Goal: Task Accomplishment & Management: Use online tool/utility

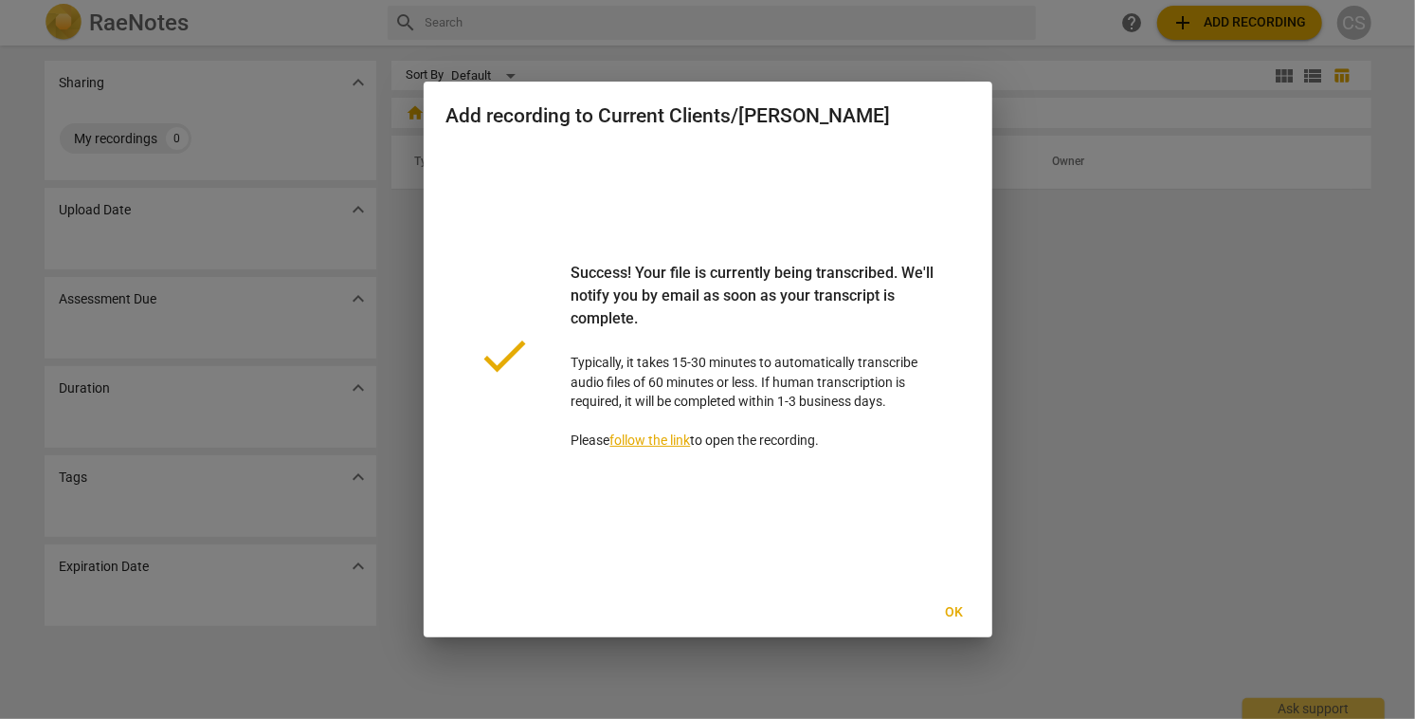
click at [951, 610] on span "Ok" at bounding box center [954, 612] width 30 height 19
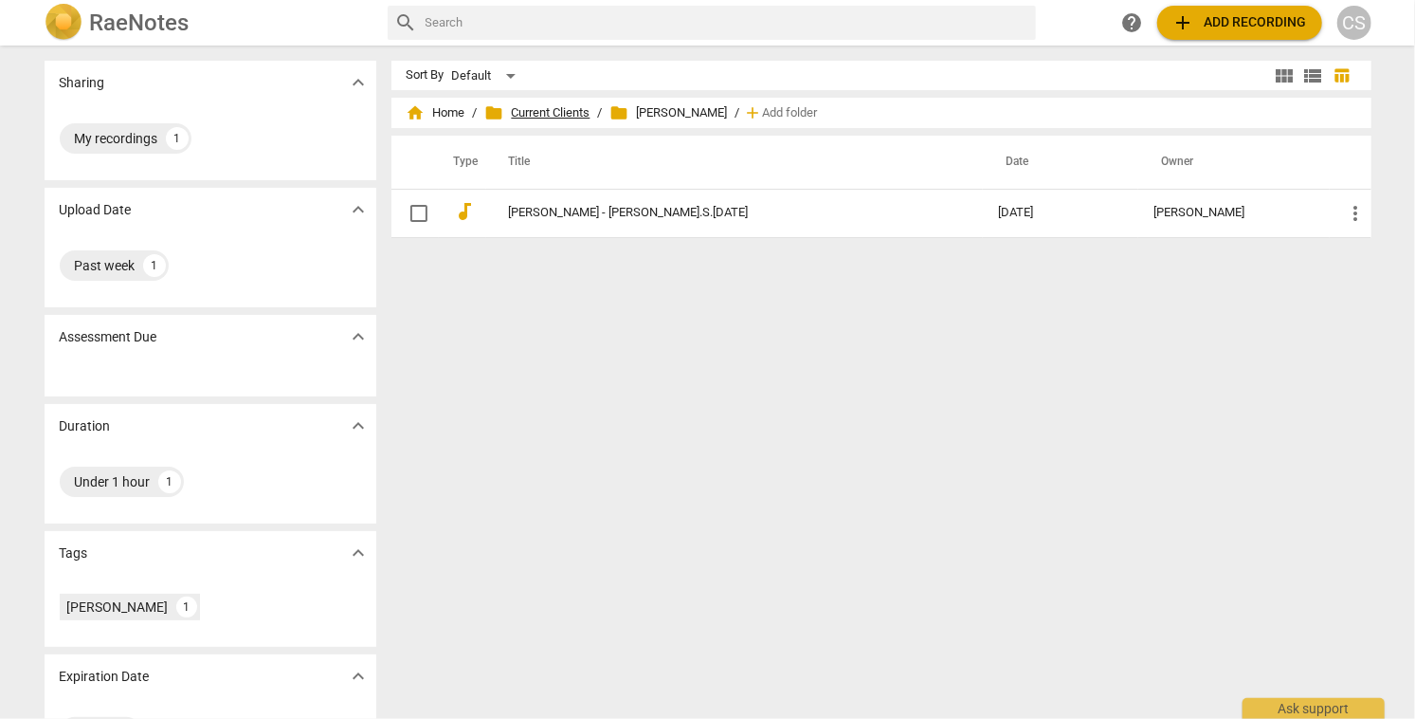
click at [554, 109] on span "folder Current Clients" at bounding box center [537, 112] width 105 height 19
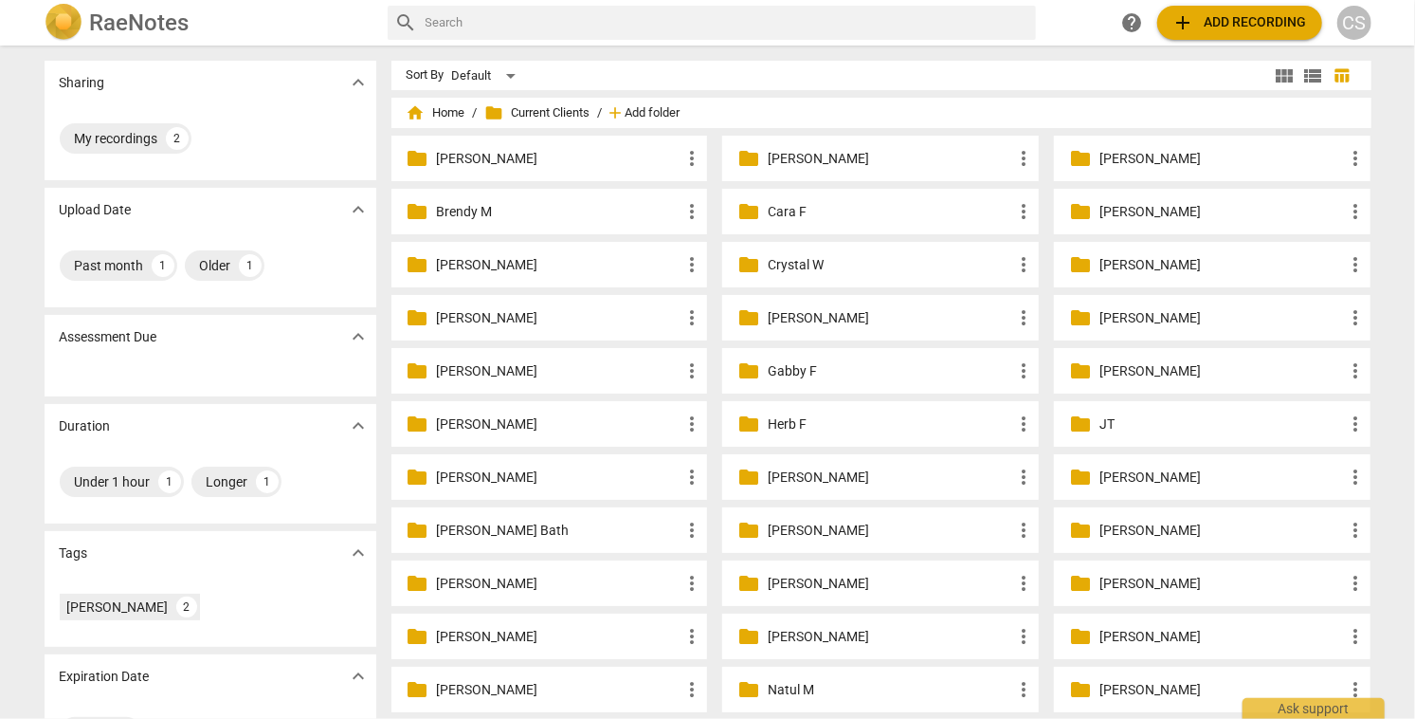
click at [654, 107] on span "Add folder" at bounding box center [653, 113] width 55 height 14
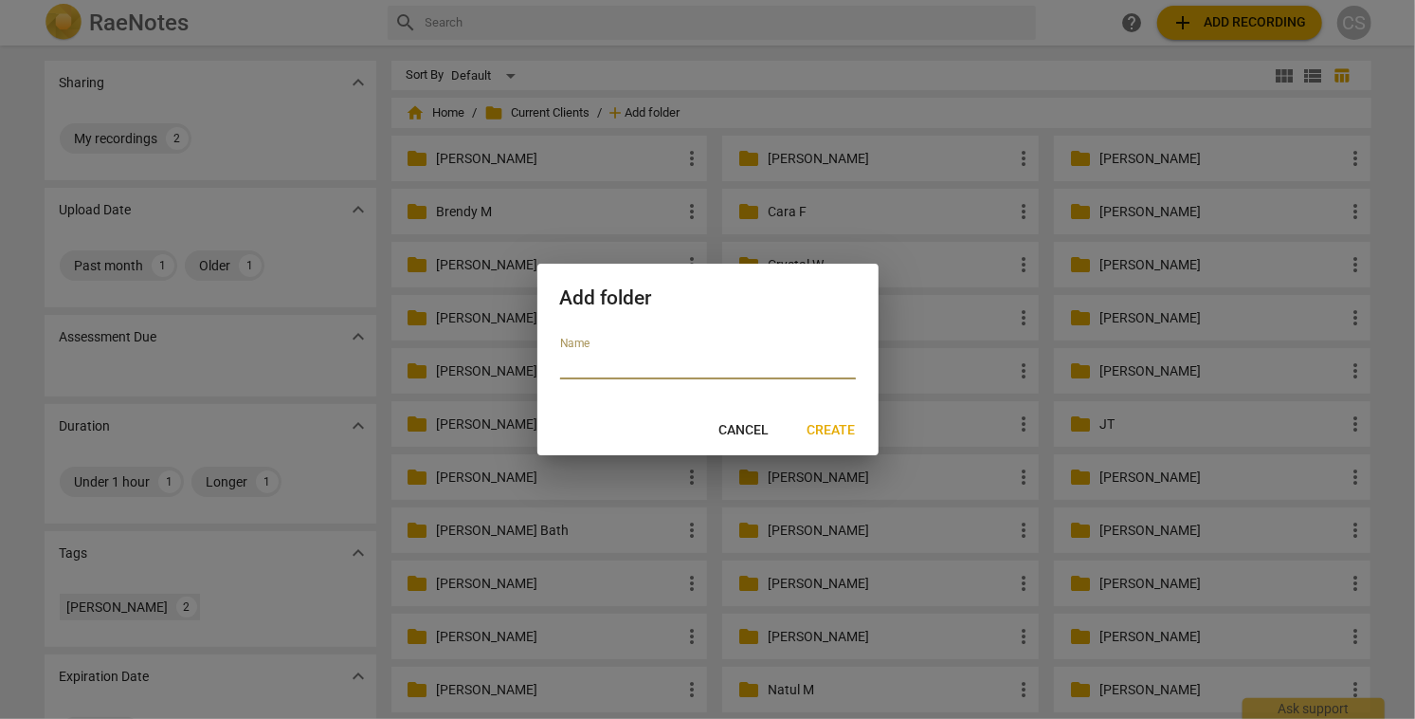
click at [654, 107] on div at bounding box center [707, 359] width 1415 height 719
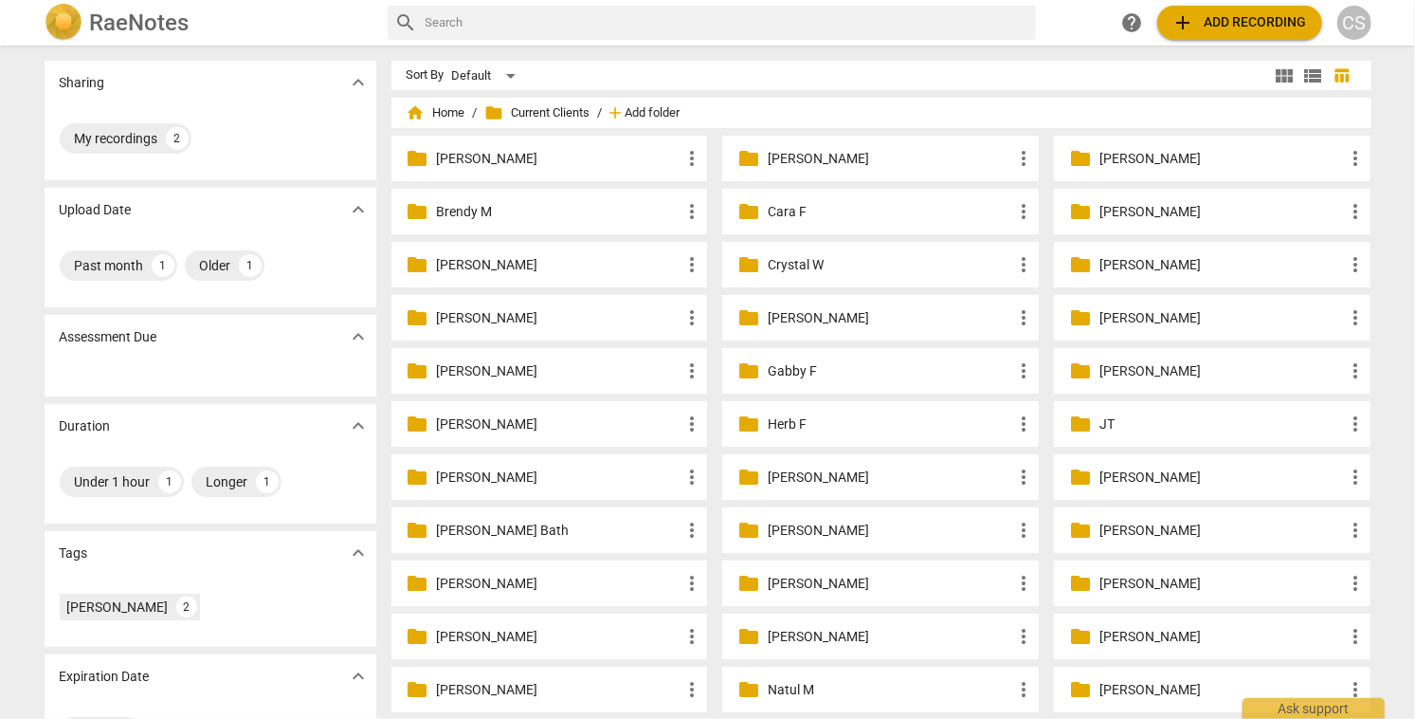
click at [653, 109] on span "Add folder" at bounding box center [653, 113] width 55 height 14
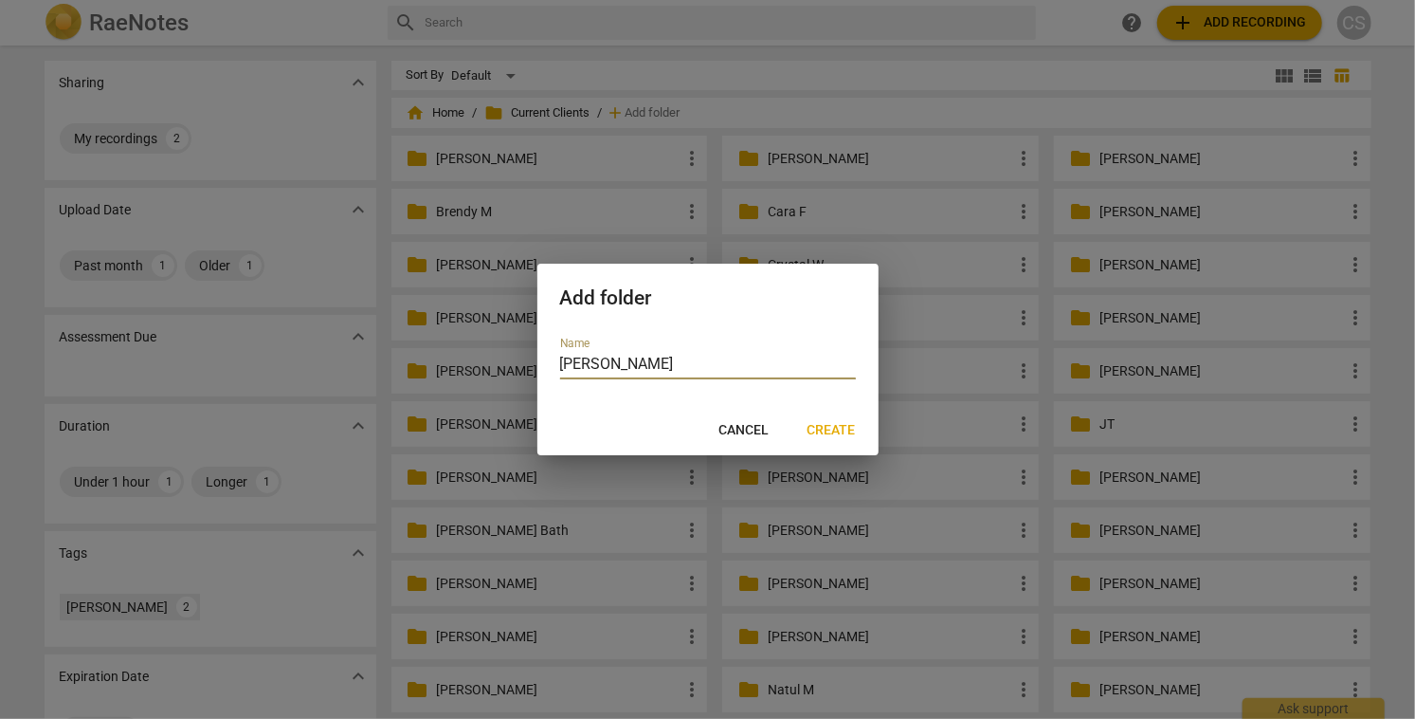
type input "[PERSON_NAME]"
click at [818, 433] on span "Create" at bounding box center [832, 430] width 48 height 19
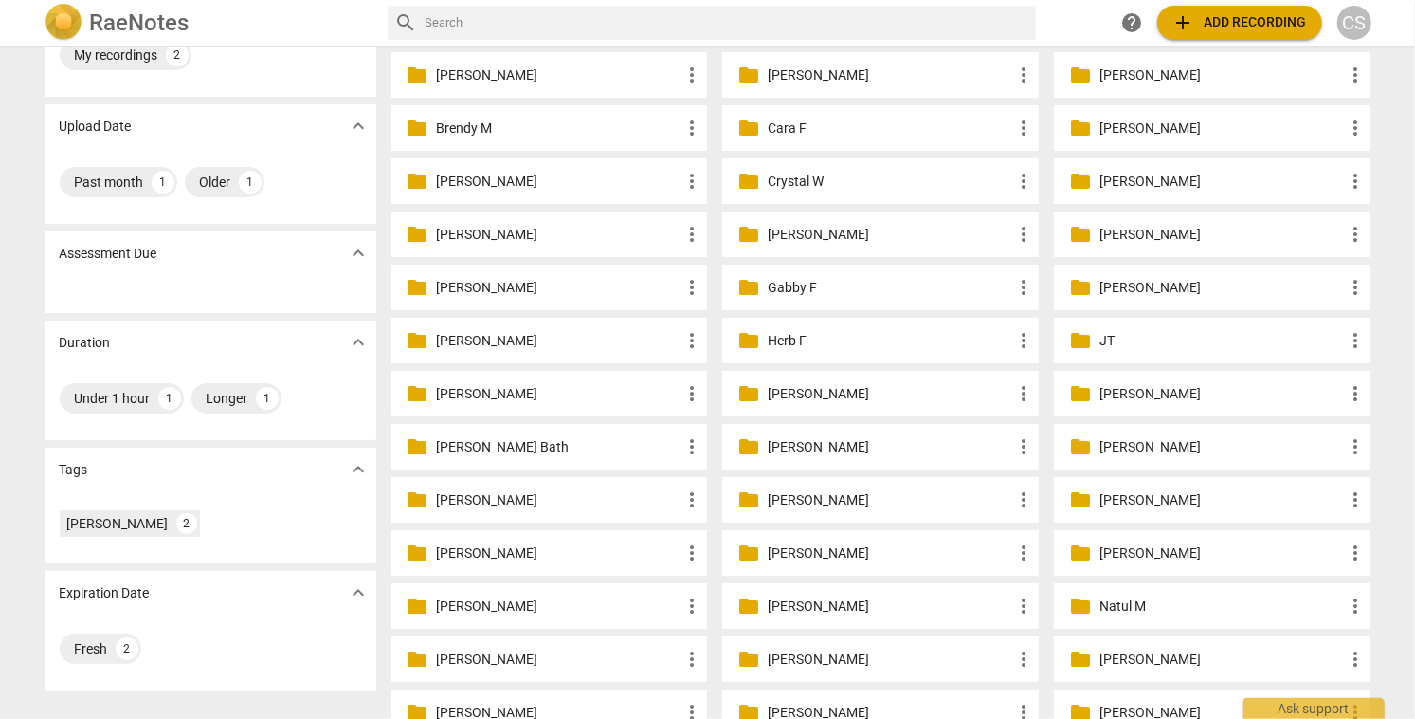
scroll to position [97, 0]
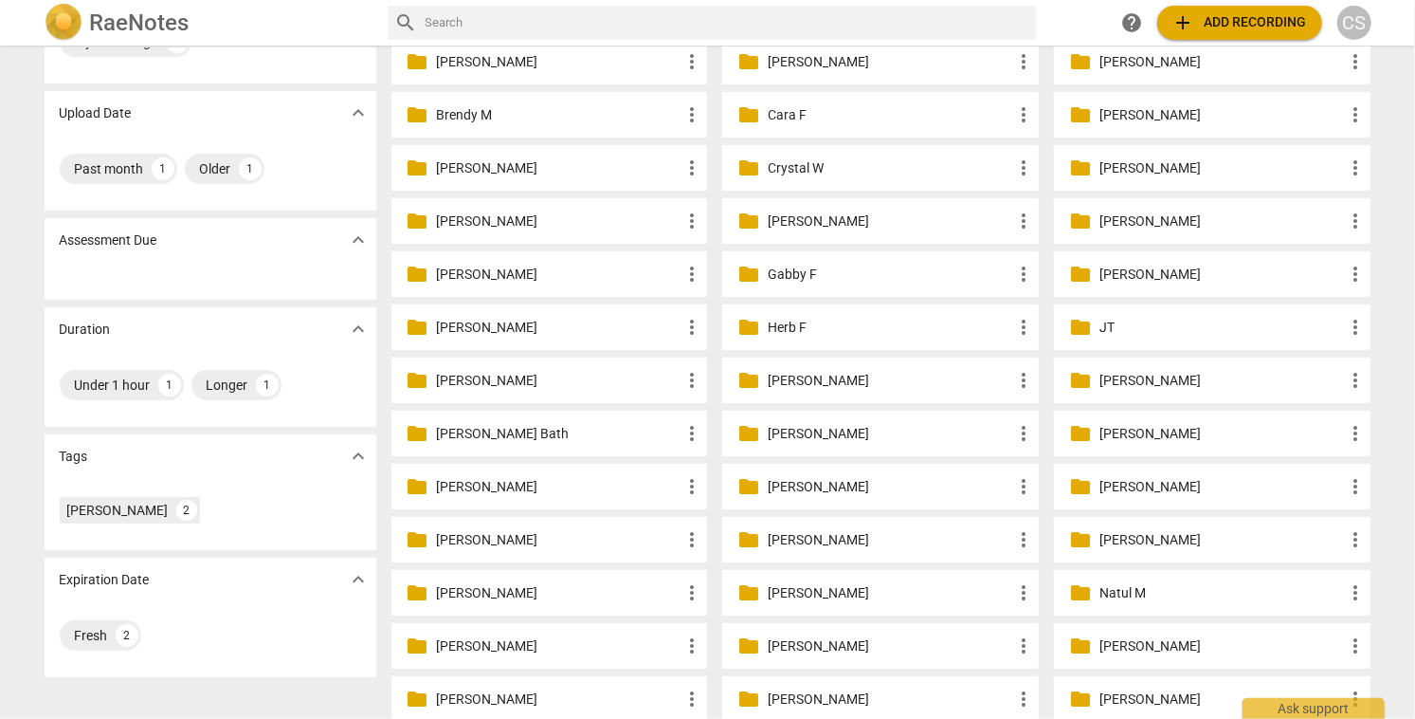
click at [1120, 537] on p "[PERSON_NAME]" at bounding box center [1222, 540] width 245 height 20
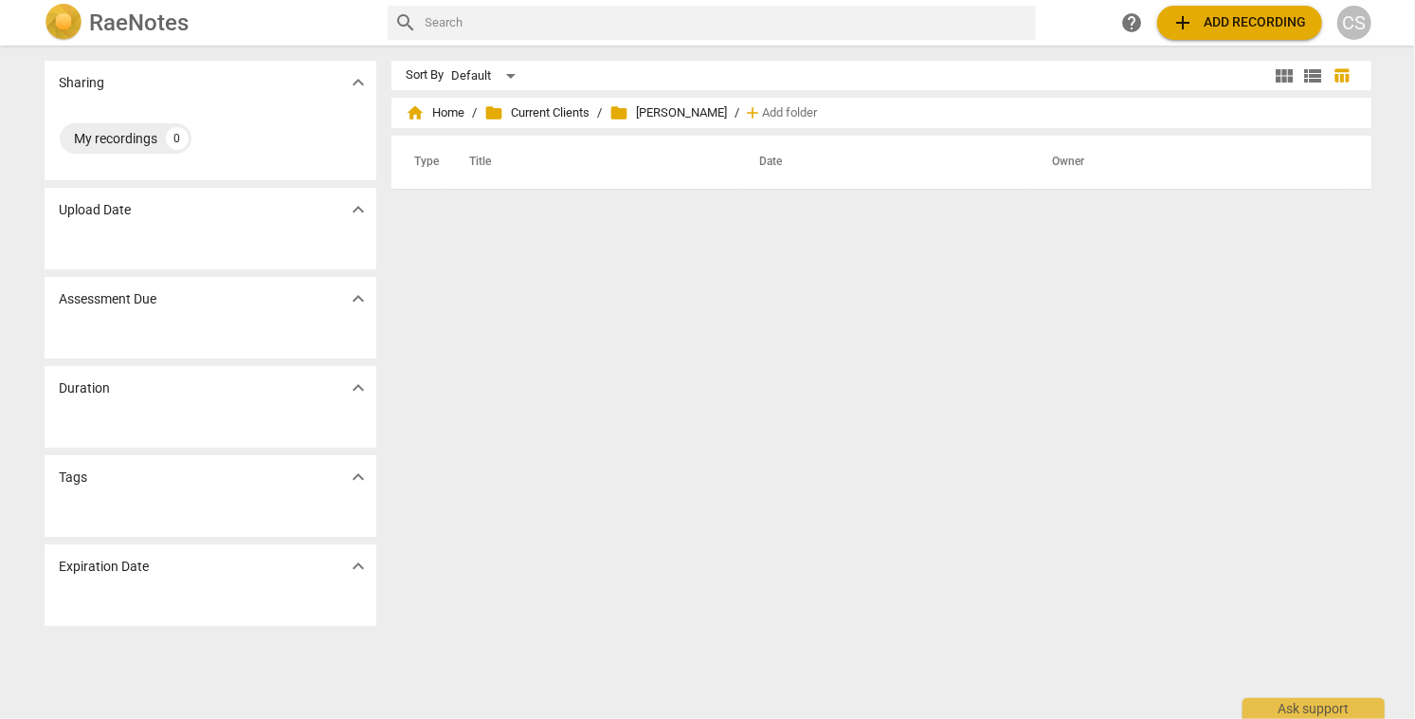
click at [1215, 20] on span "add Add recording" at bounding box center [1240, 22] width 135 height 23
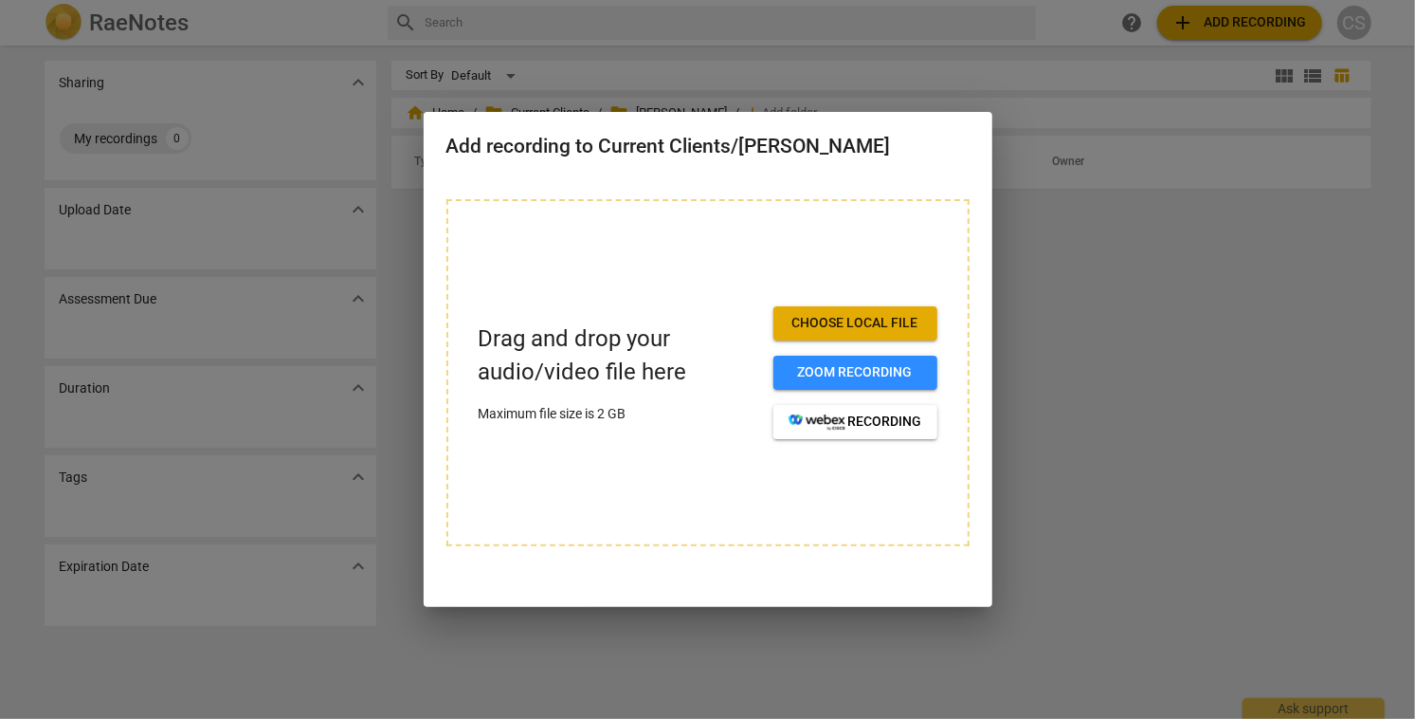
click at [828, 320] on span "Choose local file" at bounding box center [856, 323] width 134 height 19
click at [852, 327] on span "Choose local file" at bounding box center [856, 323] width 134 height 19
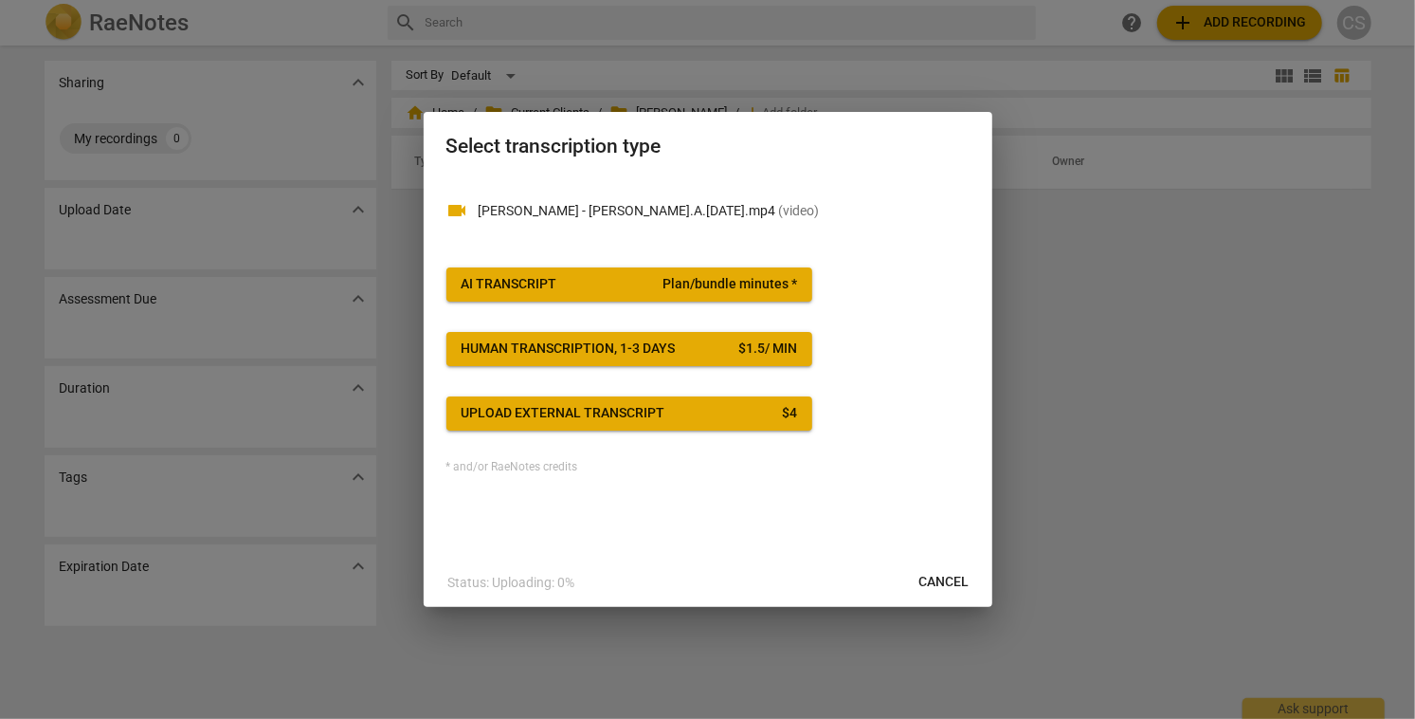
click at [648, 284] on span "AI Transcript Plan/bundle minutes *" at bounding box center [630, 284] width 336 height 19
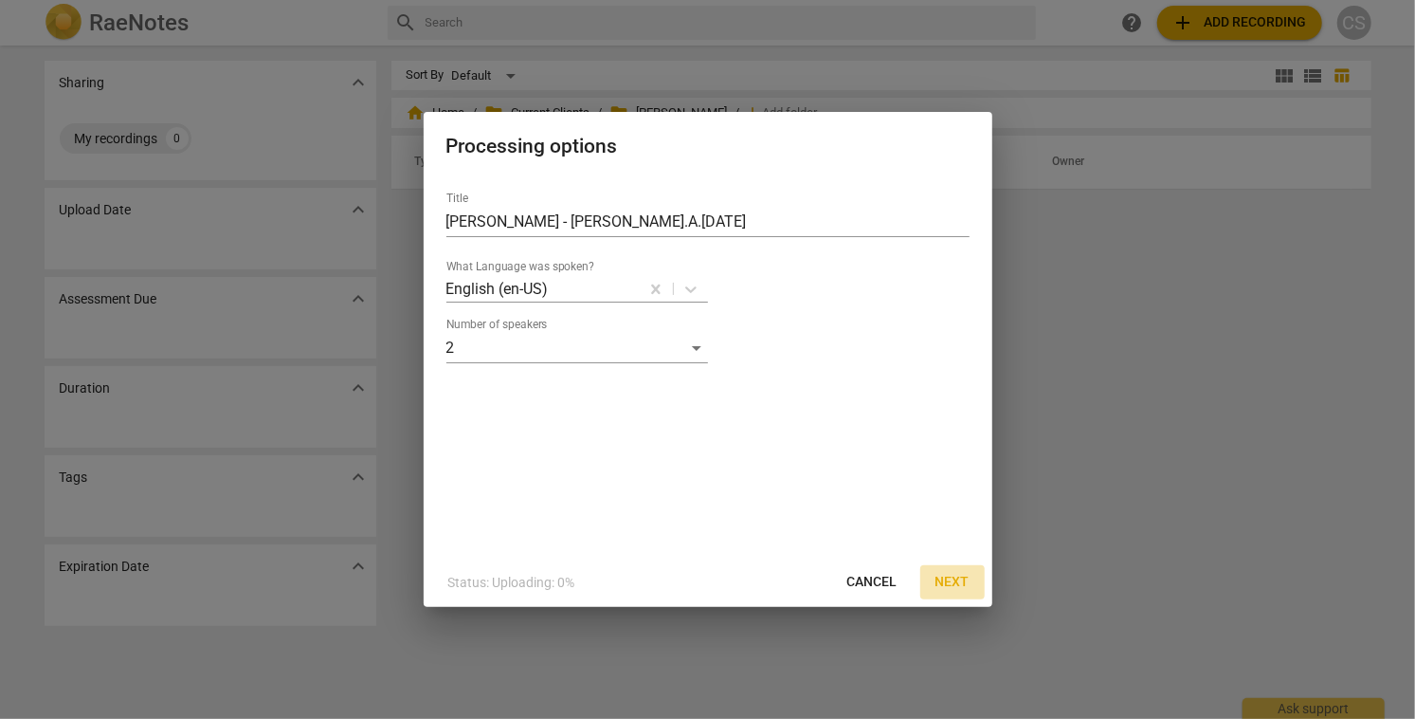
click at [948, 579] on span "Next" at bounding box center [953, 582] width 34 height 19
